Goal: Task Accomplishment & Management: Complete application form

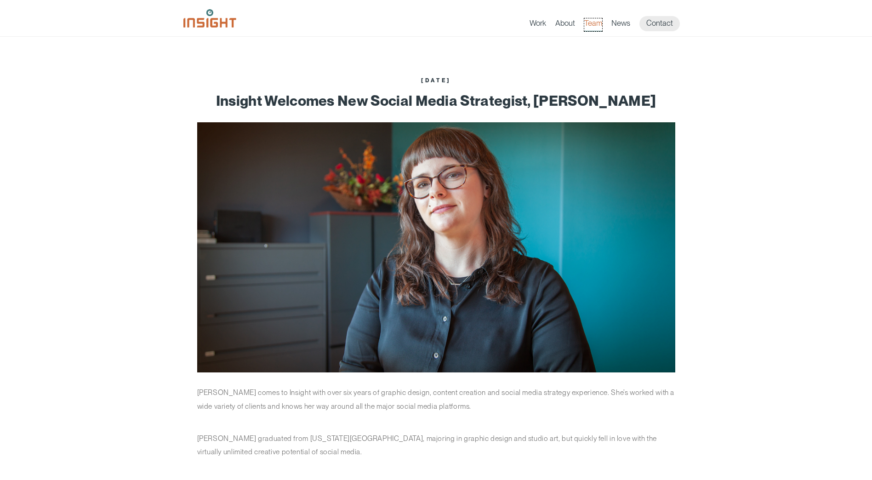
click at [593, 23] on link "Team" at bounding box center [593, 24] width 18 height 13
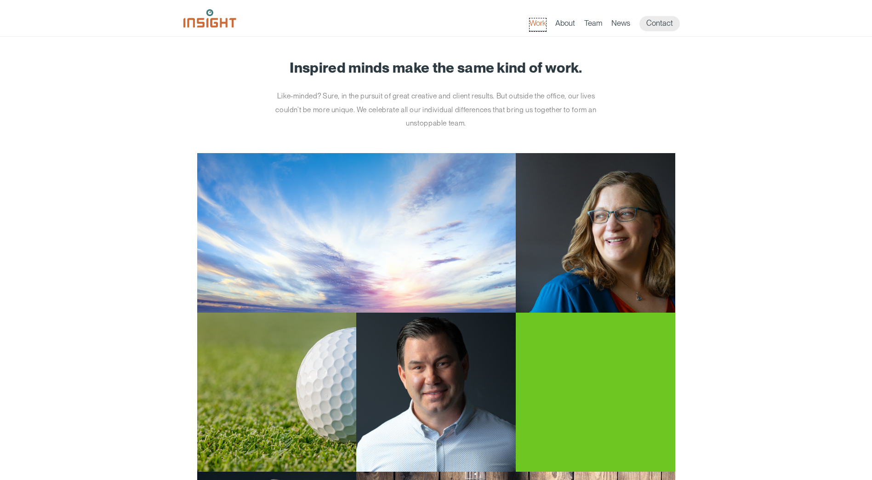
click at [537, 23] on link "Work" at bounding box center [537, 24] width 17 height 13
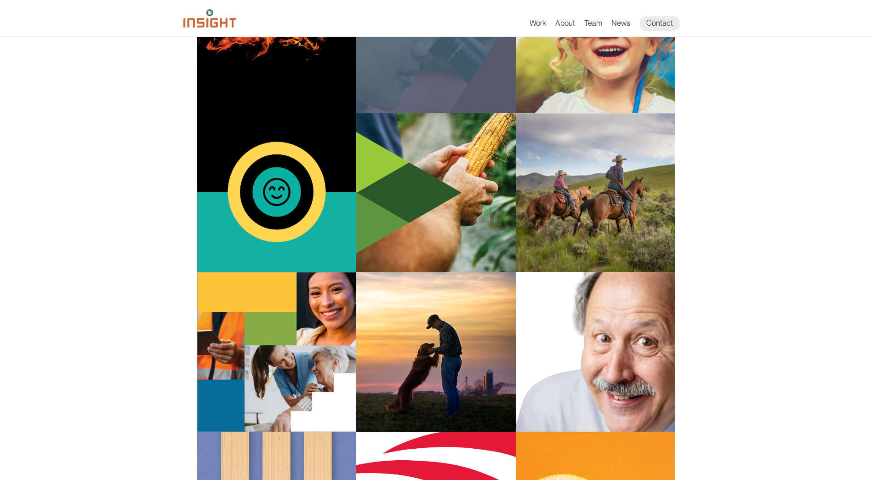
scroll to position [902, 0]
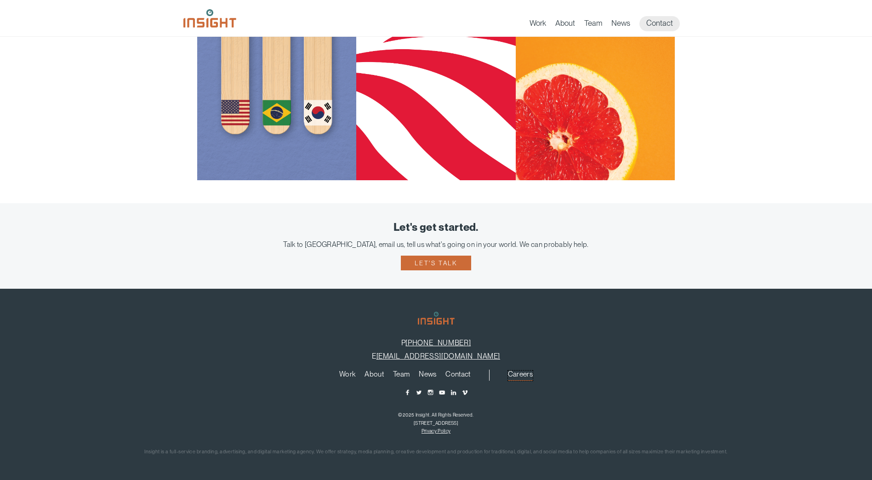
click at [523, 373] on link "Careers" at bounding box center [520, 375] width 25 height 10
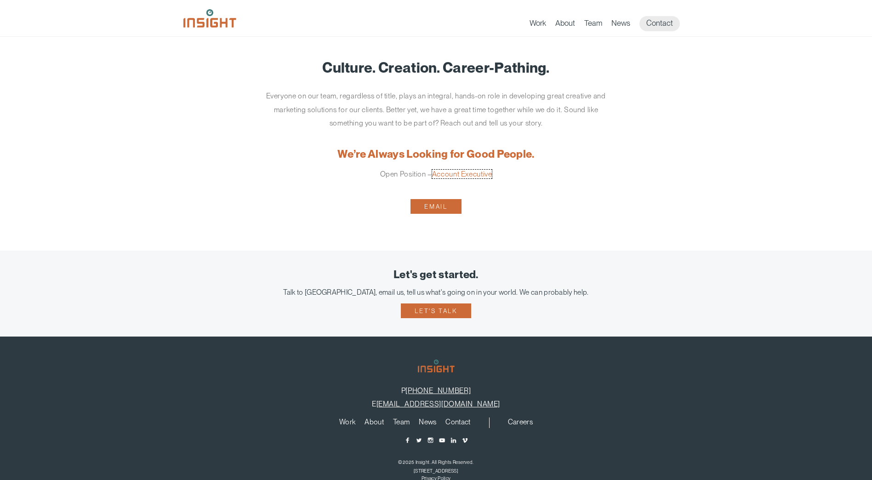
click at [466, 177] on link "Account Executive" at bounding box center [462, 174] width 60 height 9
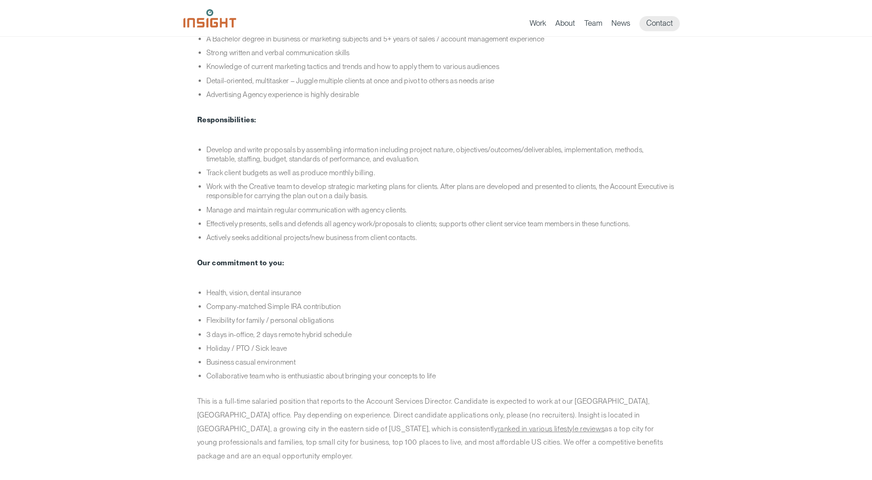
scroll to position [322, 0]
